Goal: Transaction & Acquisition: Subscribe to service/newsletter

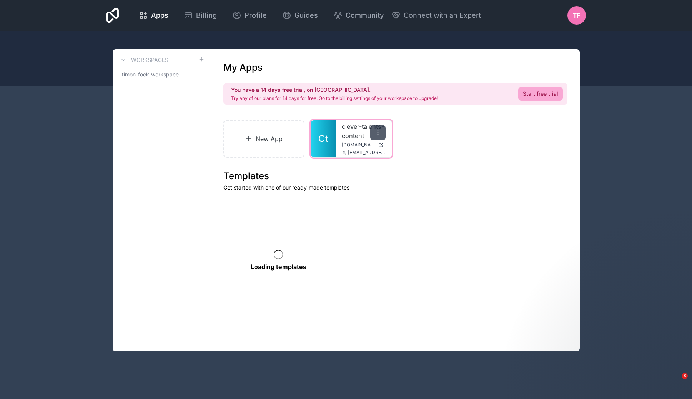
click at [377, 131] on icon at bounding box center [378, 133] width 6 height 6
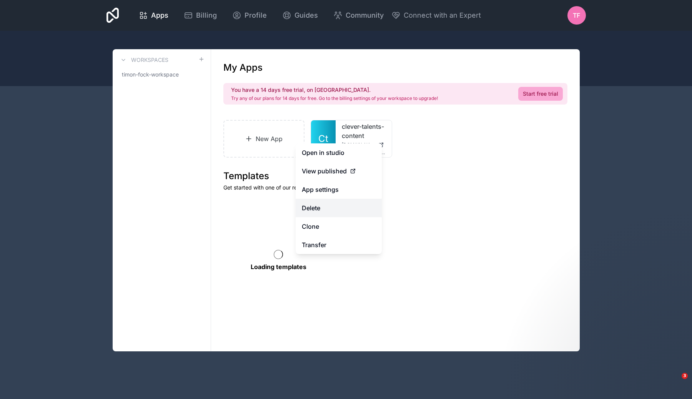
click at [348, 210] on button "Delete" at bounding box center [339, 208] width 86 height 18
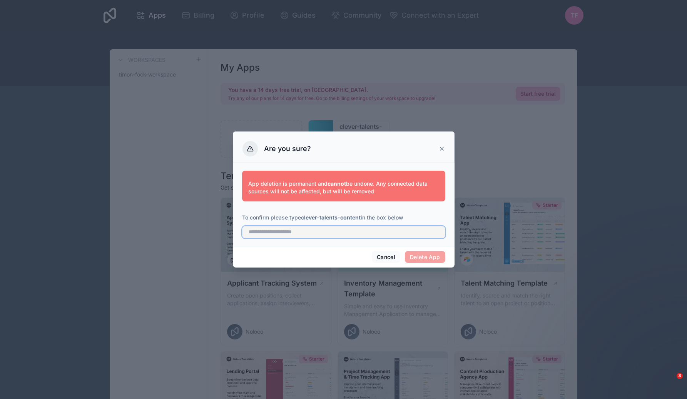
click at [419, 235] on input "text" at bounding box center [343, 232] width 203 height 12
type input "**********"
click at [427, 254] on button "Delete App" at bounding box center [425, 257] width 40 height 12
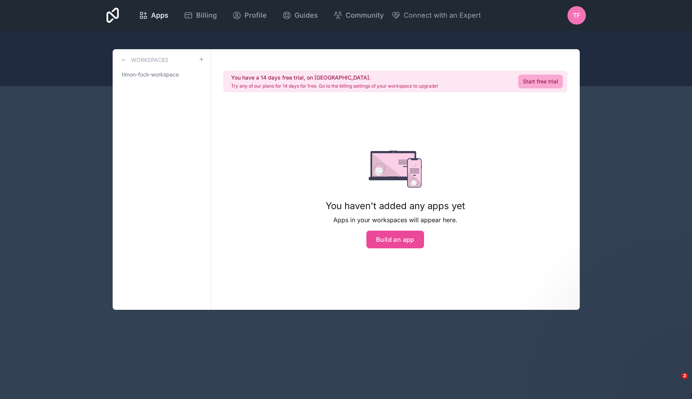
click at [572, 190] on div "You have a 14 days free trial, on us. Try any of our plans for 14 days for free…" at bounding box center [395, 179] width 369 height 261
click at [184, 73] on link "timon-fock-workspace" at bounding box center [162, 75] width 86 height 14
click at [195, 73] on link "timon-fock-workspace" at bounding box center [162, 75] width 86 height 14
click at [196, 74] on icon at bounding box center [198, 74] width 5 height 5
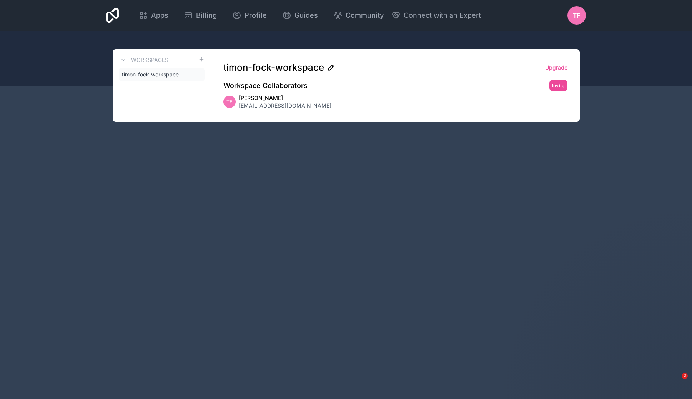
click at [329, 67] on icon at bounding box center [331, 68] width 8 height 8
click at [305, 68] on input "**********" at bounding box center [381, 68] width 316 height 12
click at [305, 68] on span "timon-fock-workspace" at bounding box center [273, 68] width 101 height 12
click at [334, 68] on icon at bounding box center [331, 68] width 8 height 8
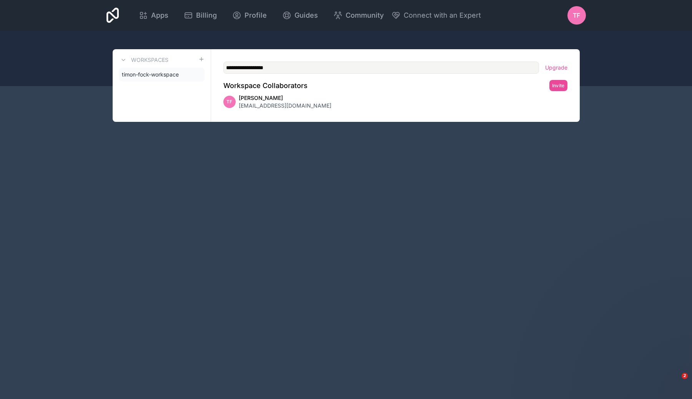
type input "**********"
click at [313, 150] on div "**********" at bounding box center [346, 199] width 692 height 399
click at [165, 16] on span "Apps" at bounding box center [159, 15] width 17 height 11
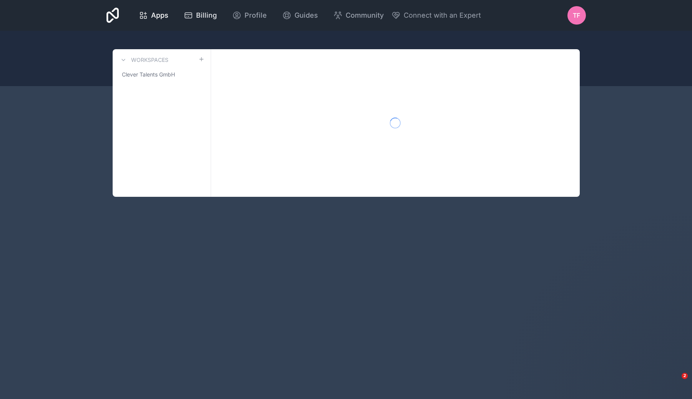
click at [191, 17] on icon at bounding box center [188, 15] width 9 height 9
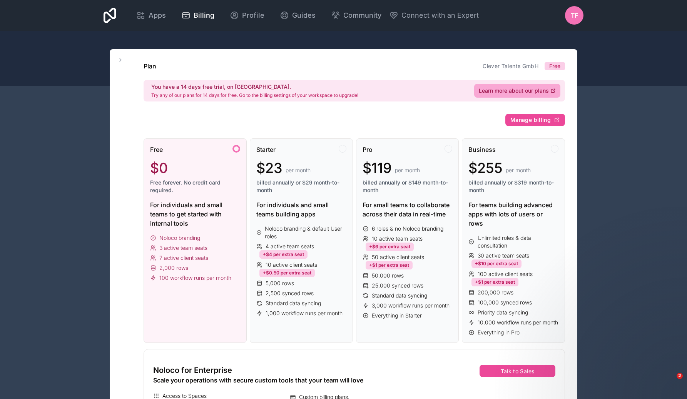
click at [410, 96] on div "You have a 14 days free trial, on us. Try any of our plans for 14 days for free…" at bounding box center [353, 91] width 421 height 22
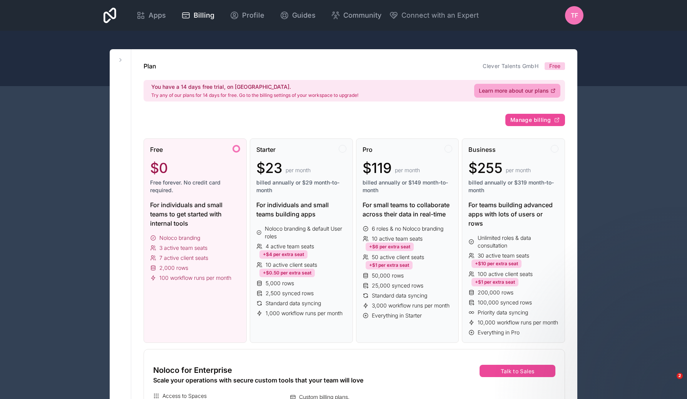
click at [415, 95] on div "You have a 14 days free trial, on us. Try any of our plans for 14 days for free…" at bounding box center [353, 91] width 421 height 22
click at [523, 92] on span "Learn more about our plans" at bounding box center [513, 91] width 70 height 8
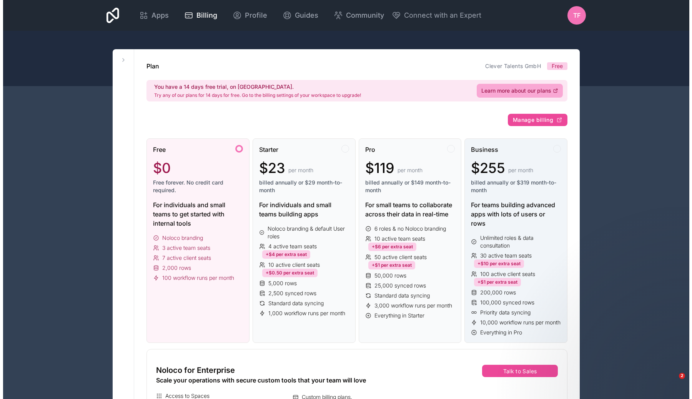
scroll to position [17, 0]
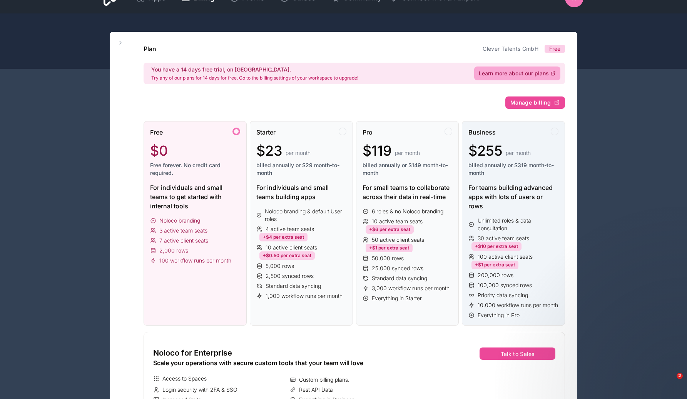
click at [519, 127] on div "Business $255 per month billed annually or $319 month-to-month For teams buildi…" at bounding box center [513, 223] width 103 height 205
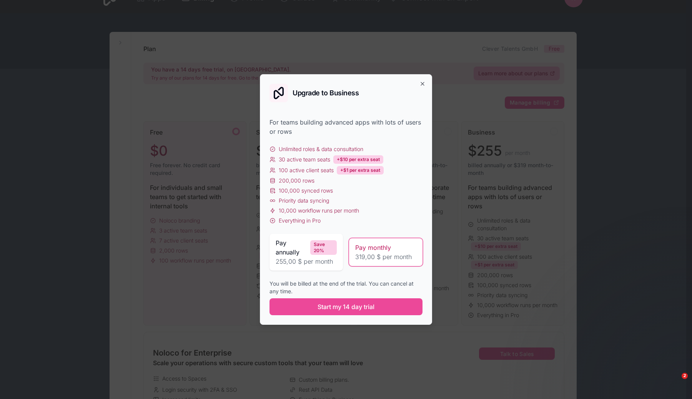
click at [318, 262] on span "255,00 $ per month" at bounding box center [306, 261] width 61 height 9
click at [377, 255] on span "319,00 $ per month" at bounding box center [385, 256] width 61 height 9
click at [375, 308] on span "Start my 14 day trial" at bounding box center [346, 306] width 57 height 9
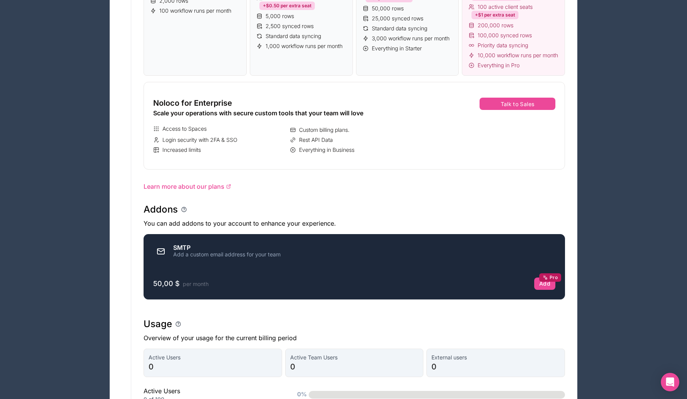
scroll to position [279, 0]
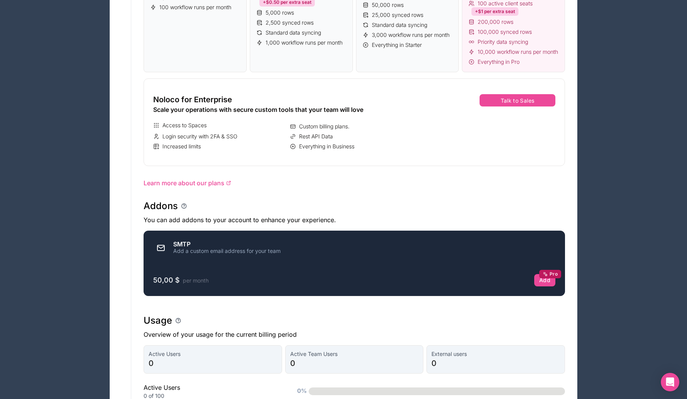
click at [283, 256] on div "SMTP Add a custom email address for your team" at bounding box center [354, 247] width 402 height 15
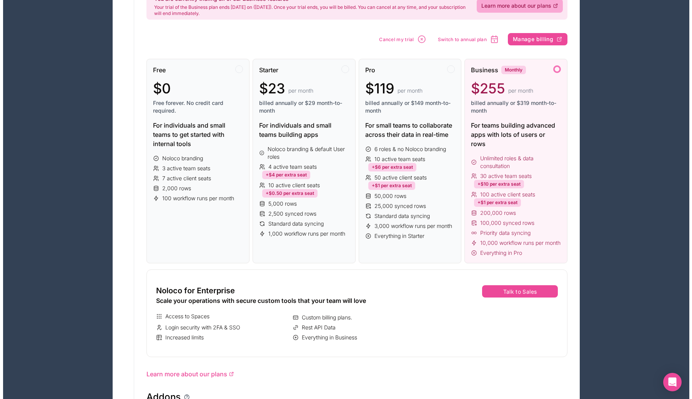
scroll to position [0, 0]
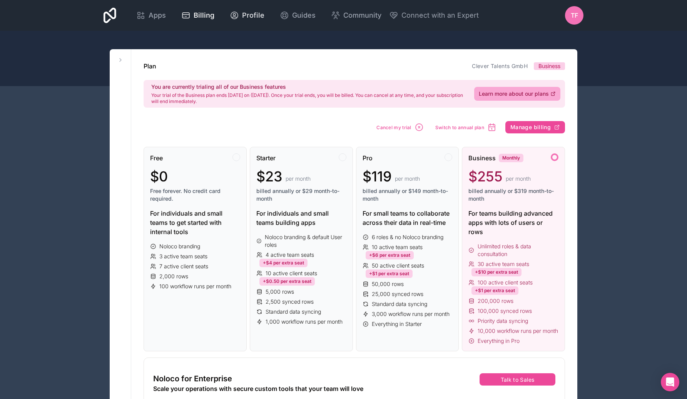
click at [253, 21] on link "Profile" at bounding box center [246, 15] width 47 height 17
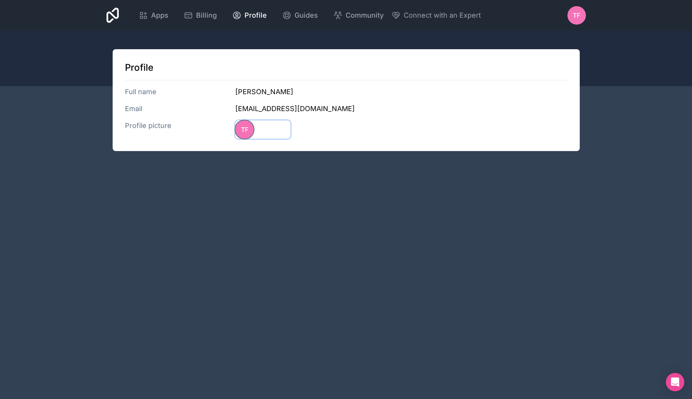
click at [248, 124] on div "TF" at bounding box center [244, 129] width 18 height 18
type input "**********"
click at [309, 18] on span "Guides" at bounding box center [306, 15] width 23 height 11
